Goal: Task Accomplishment & Management: Use online tool/utility

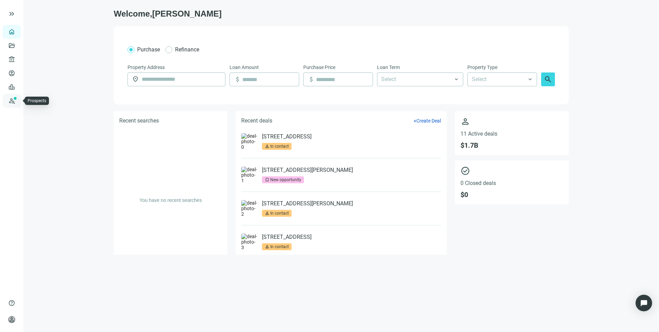
click at [17, 100] on link "Prospects New" at bounding box center [28, 101] width 22 height 14
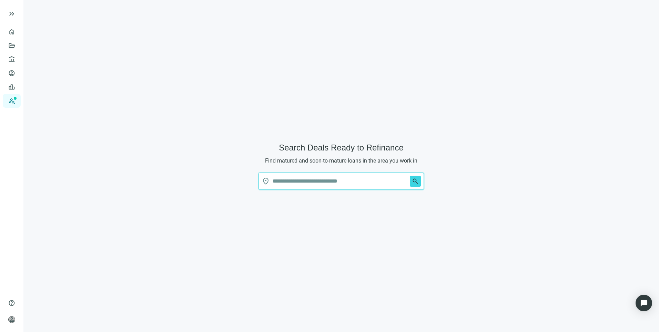
click at [342, 181] on input "text" at bounding box center [340, 181] width 134 height 17
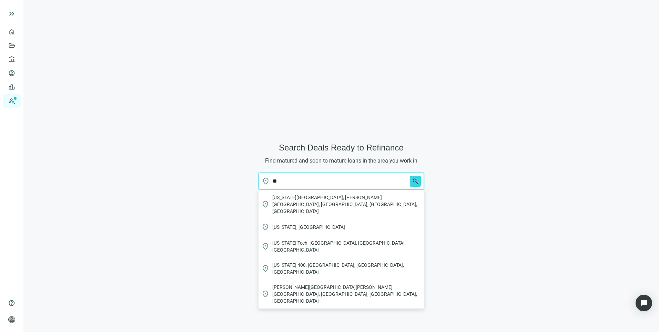
type input "*"
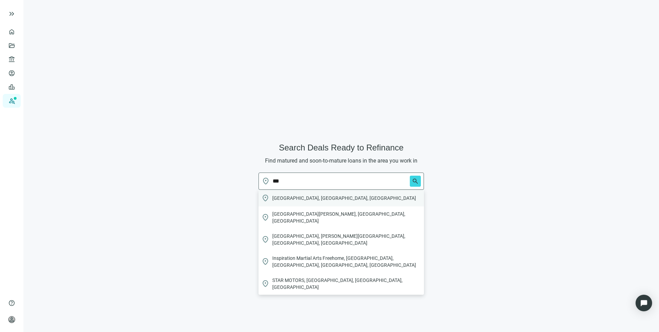
click at [281, 201] on span "[GEOGRAPHIC_DATA], [GEOGRAPHIC_DATA], [GEOGRAPHIC_DATA]" at bounding box center [344, 197] width 144 height 7
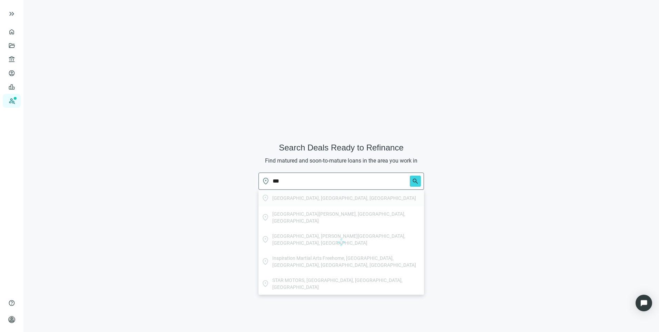
type input "**********"
click at [415, 179] on span "search" at bounding box center [415, 181] width 7 height 7
